Goal: Information Seeking & Learning: Check status

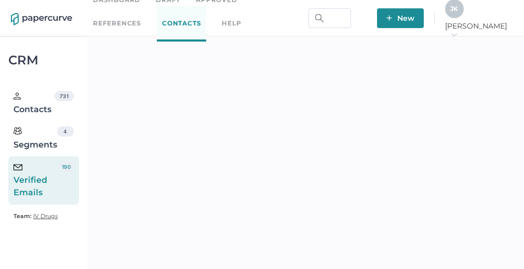
scroll to position [276, 0]
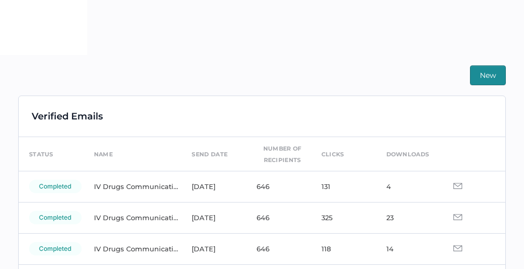
scroll to position [276, 0]
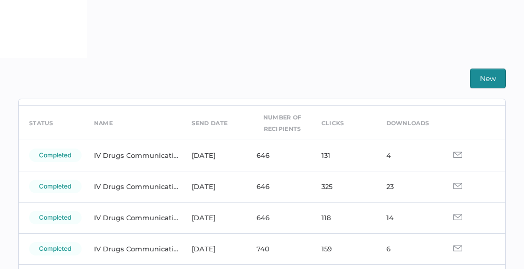
scroll to position [31, 0]
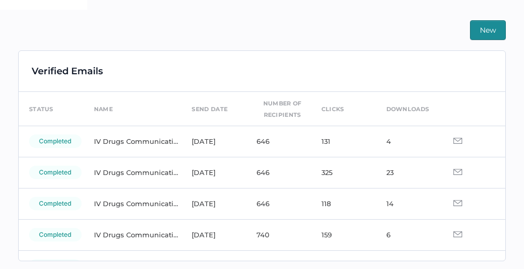
scroll to position [276, 0]
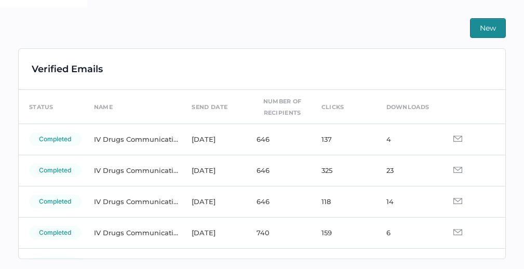
scroll to position [2, 0]
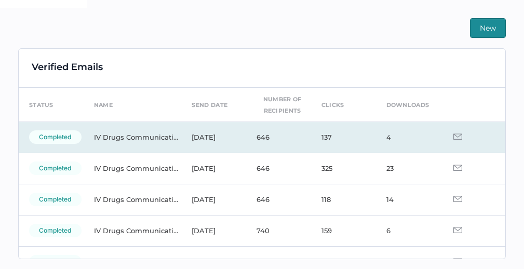
click at [453, 138] on img at bounding box center [457, 136] width 9 height 6
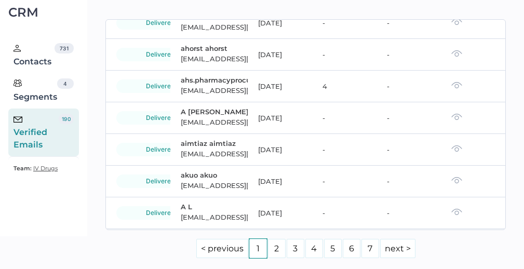
scroll to position [234, 0]
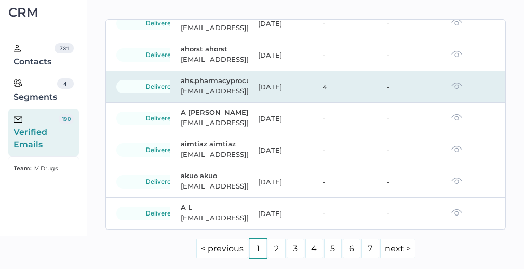
click at [451, 87] on img at bounding box center [456, 85] width 11 height 7
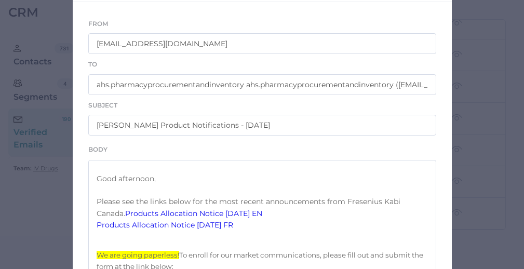
scroll to position [207, 0]
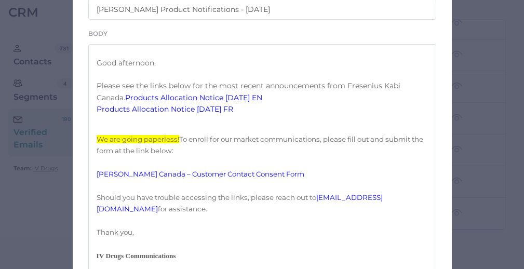
click at [179, 102] on link "Products Allocation Notice 09.02.2025 EN" at bounding box center [193, 97] width 137 height 9
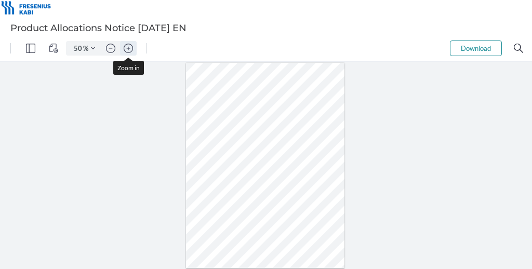
click at [128, 46] on img "Zoom in" at bounding box center [128, 48] width 9 height 9
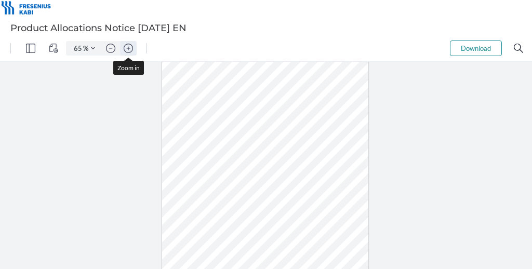
click at [128, 46] on img "Zoom in" at bounding box center [128, 48] width 9 height 9
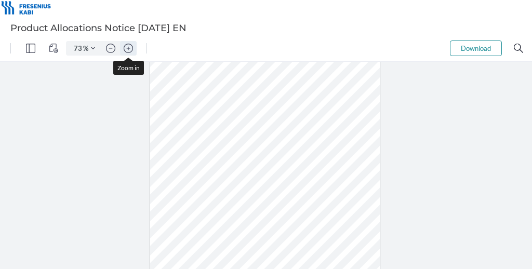
click at [128, 46] on img "Zoom in" at bounding box center [128, 48] width 9 height 9
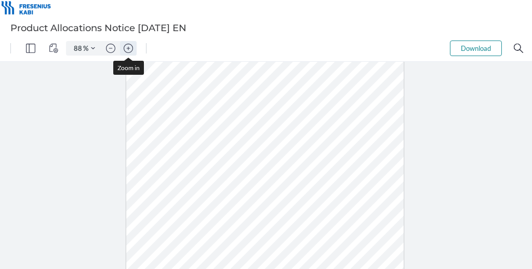
click at [128, 46] on img "Zoom in" at bounding box center [128, 48] width 9 height 9
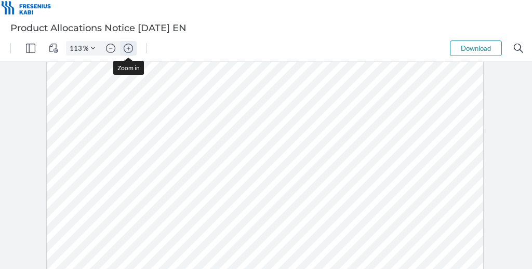
type input "138"
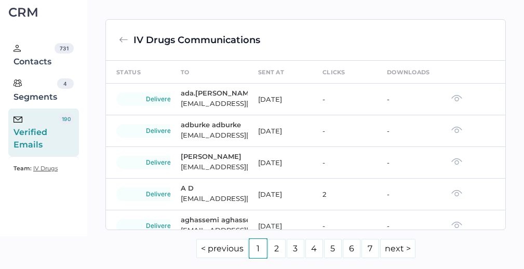
click at [33, 122] on div "Verified Emails" at bounding box center [35, 132] width 45 height 37
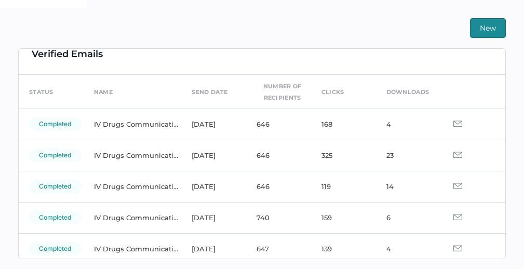
scroll to position [16, 0]
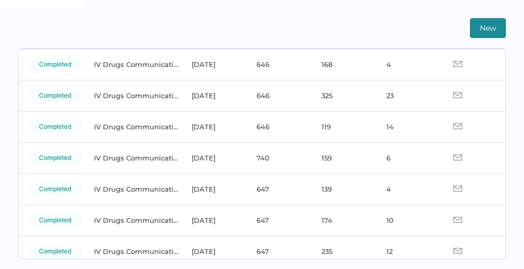
scroll to position [73, 0]
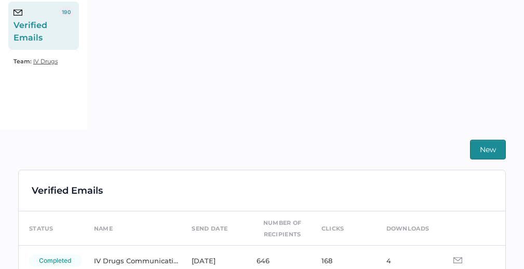
scroll to position [160, 0]
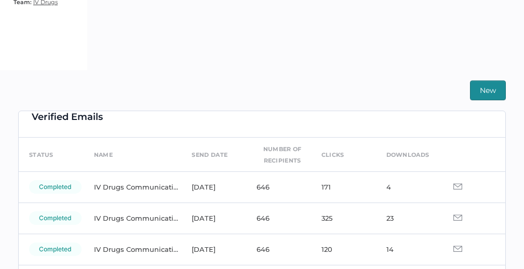
scroll to position [16, 0]
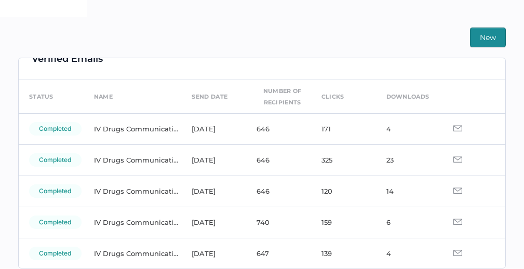
scroll to position [34, 0]
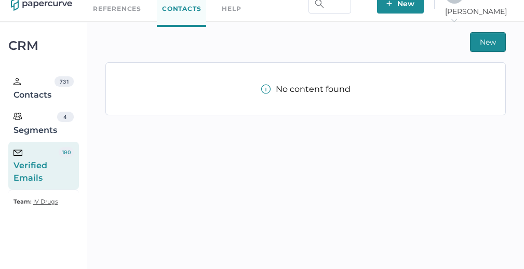
click at [50, 164] on div "Verified Emails" at bounding box center [35, 165] width 45 height 37
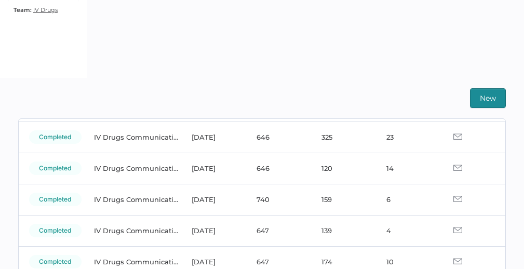
scroll to position [105, 0]
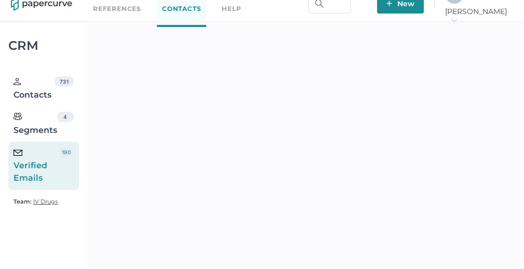
click at [37, 173] on div "Verified Emails" at bounding box center [35, 165] width 45 height 37
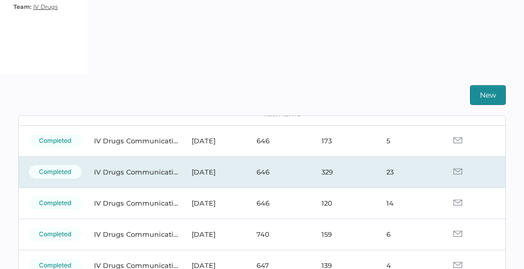
scroll to position [66, 0]
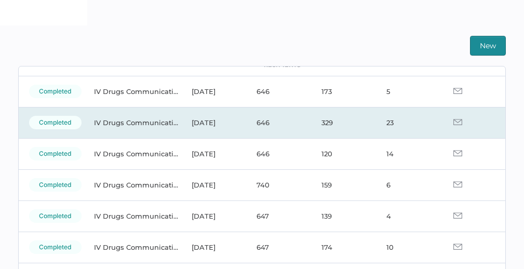
scroll to position [61, 0]
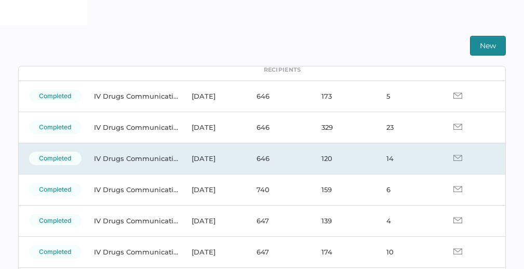
click at [453, 158] on img at bounding box center [457, 158] width 9 height 6
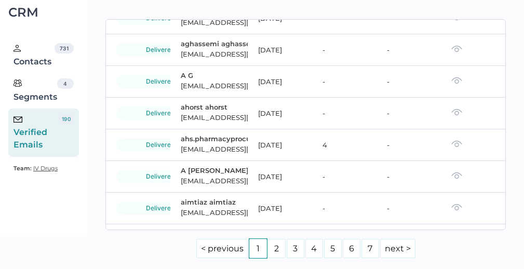
scroll to position [178, 0]
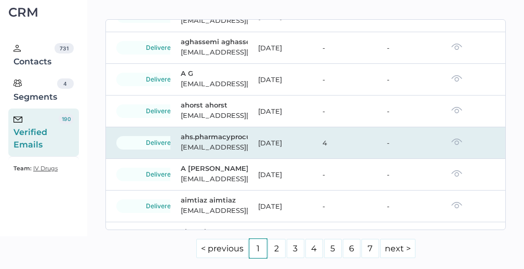
click at [451, 143] on img at bounding box center [456, 141] width 11 height 7
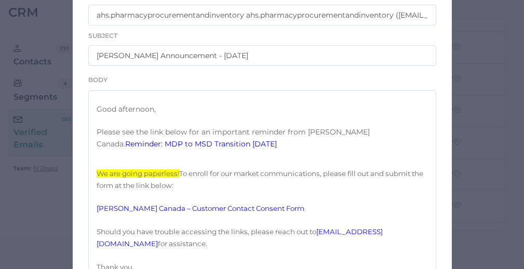
scroll to position [165, 0]
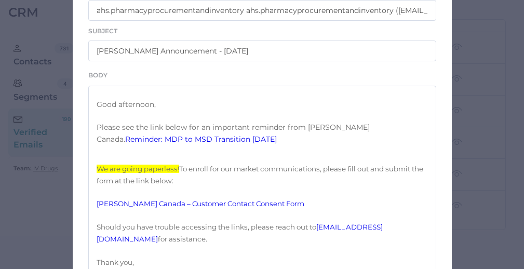
click at [225, 144] on link "Reminder: MDP to MSD Transition 08.29.2025" at bounding box center [201, 138] width 152 height 9
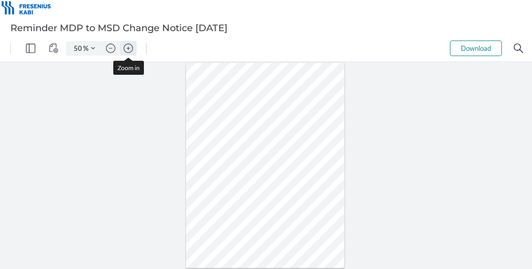
click at [130, 47] on img "Zoom in" at bounding box center [128, 48] width 9 height 9
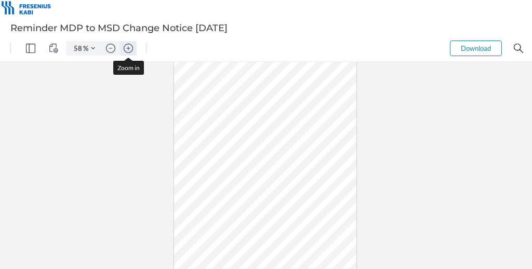
click at [130, 47] on img "Zoom in" at bounding box center [128, 48] width 9 height 9
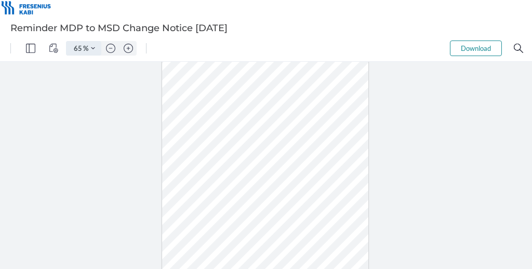
click at [92, 45] on button "Zoom Controls" at bounding box center [93, 48] width 17 height 15
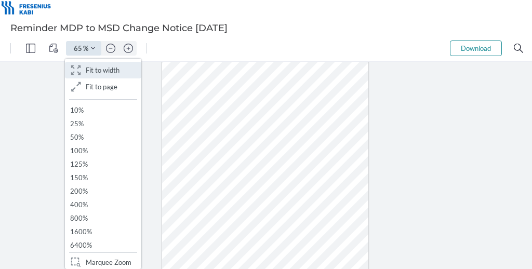
click at [93, 77] on button ".cls-1{fill:#abb0c4;} icon - header - zoom - fit to width Fit to width" at bounding box center [103, 70] width 76 height 17
type input "163"
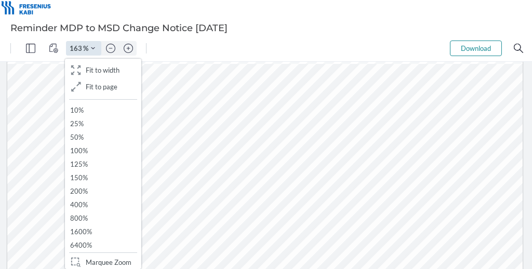
scroll to position [154, 0]
click at [278, 145] on div at bounding box center [264, 244] width 515 height 666
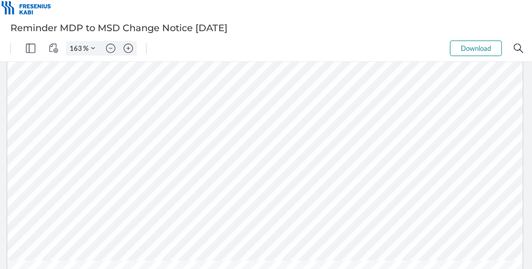
scroll to position [255, 0]
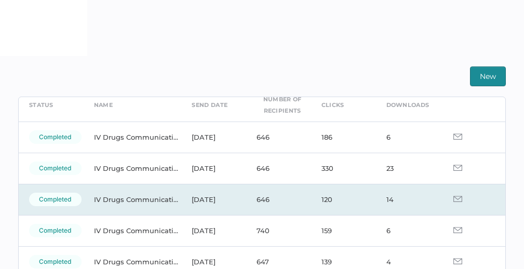
scroll to position [34, 0]
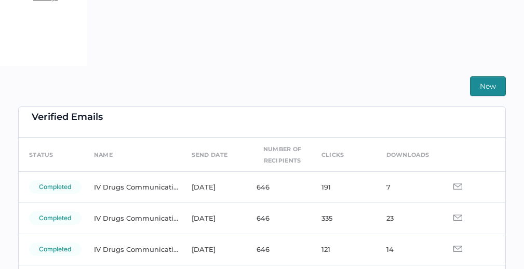
scroll to position [11, 0]
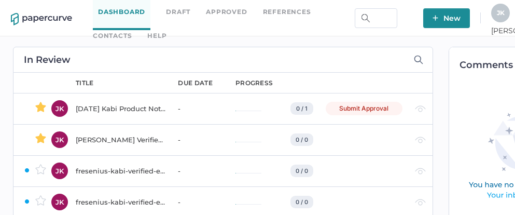
click at [132, 30] on link "Contacts" at bounding box center [112, 35] width 39 height 11
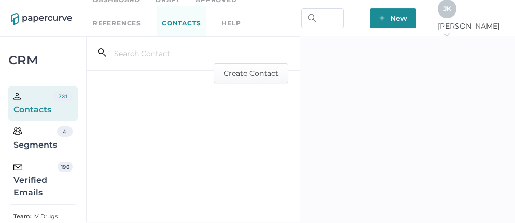
click at [32, 179] on div "Verified Emails" at bounding box center [35, 179] width 44 height 37
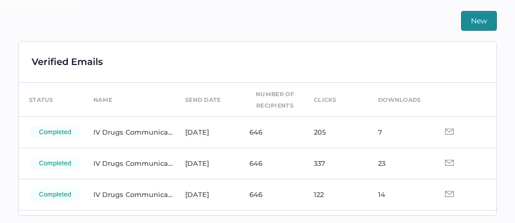
scroll to position [244, 0]
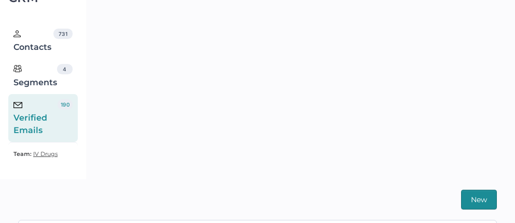
scroll to position [215, 0]
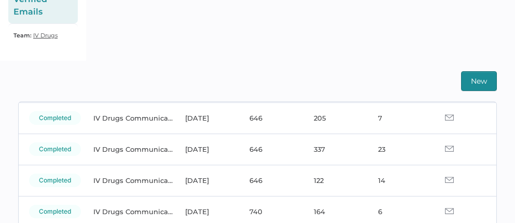
scroll to position [180, 0]
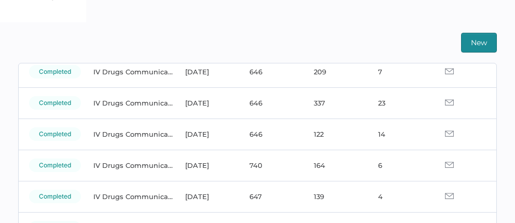
scroll to position [82, 0]
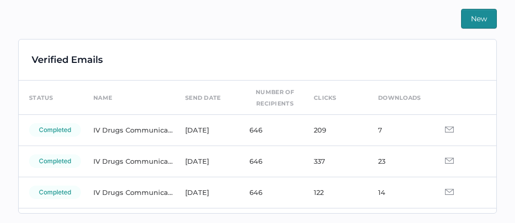
scroll to position [244, 0]
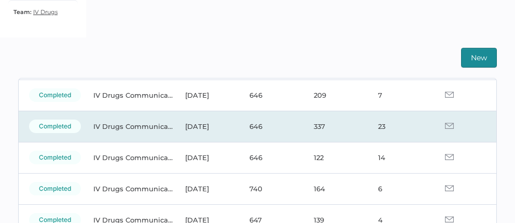
scroll to position [76, 0]
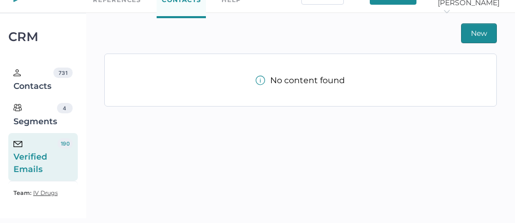
click at [27, 160] on div "Verified Emails" at bounding box center [35, 156] width 44 height 37
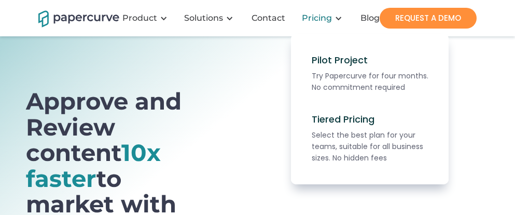
click at [315, 18] on div "Pricing" at bounding box center [317, 18] width 30 height 10
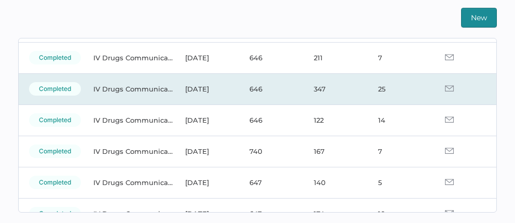
scroll to position [71, 0]
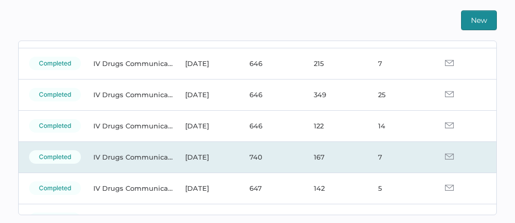
scroll to position [69, 0]
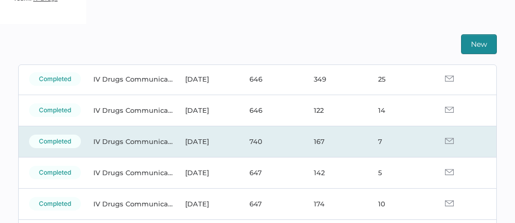
scroll to position [105, 0]
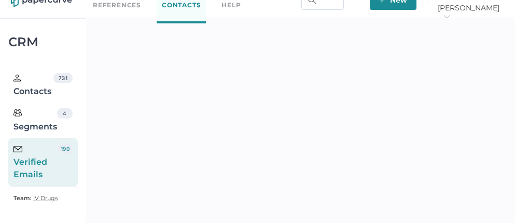
click at [56, 160] on div "Verified Emails" at bounding box center [35, 161] width 44 height 37
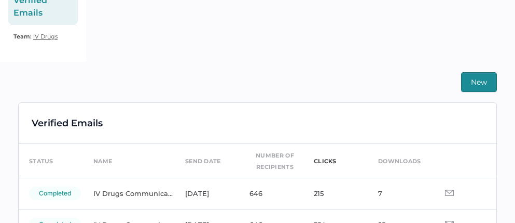
scroll to position [80, 0]
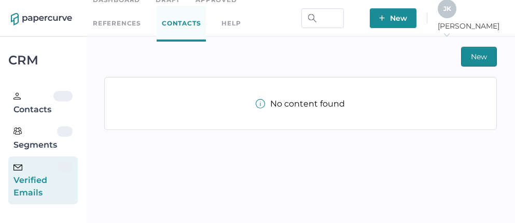
scroll to position [18, 0]
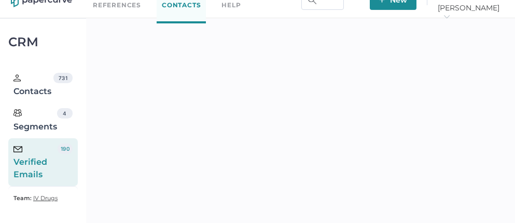
click at [26, 162] on div "Verified Emails" at bounding box center [35, 161] width 44 height 37
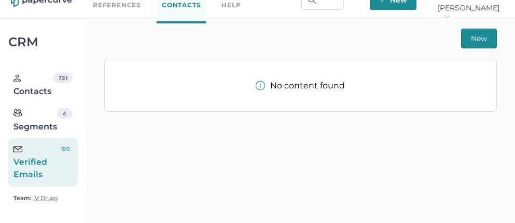
click at [25, 171] on div "Verified Emails" at bounding box center [35, 161] width 44 height 37
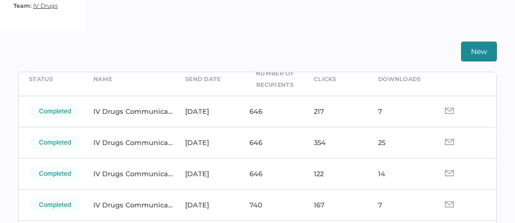
scroll to position [50, 0]
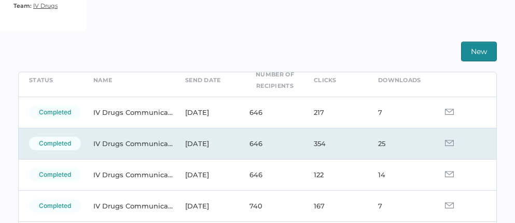
click at [445, 142] on img at bounding box center [449, 143] width 9 height 6
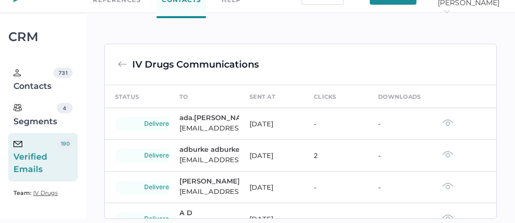
scroll to position [210, 0]
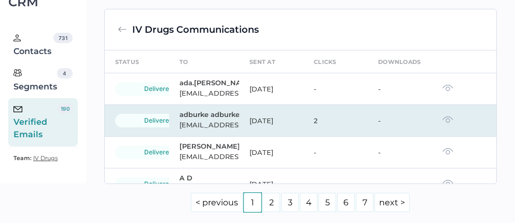
click at [443, 123] on img at bounding box center [448, 119] width 11 height 7
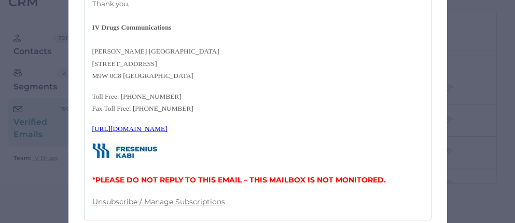
scroll to position [457, 0]
